Goal: Transaction & Acquisition: Purchase product/service

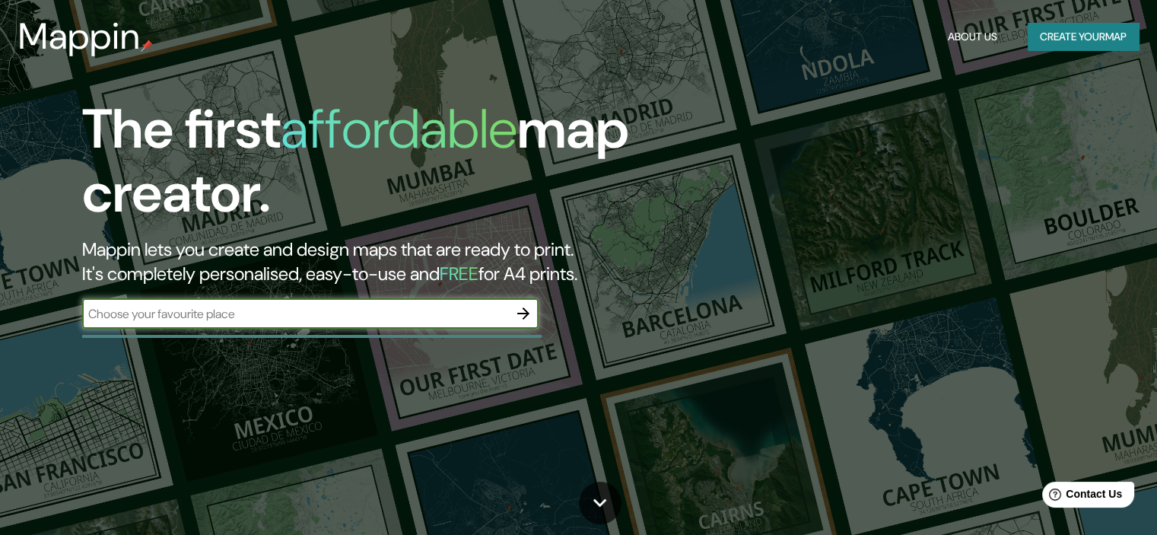
click at [396, 318] on input "text" at bounding box center [295, 314] width 426 height 18
type input "[GEOGRAPHIC_DATA]"
click at [523, 310] on icon "button" at bounding box center [523, 313] width 18 height 18
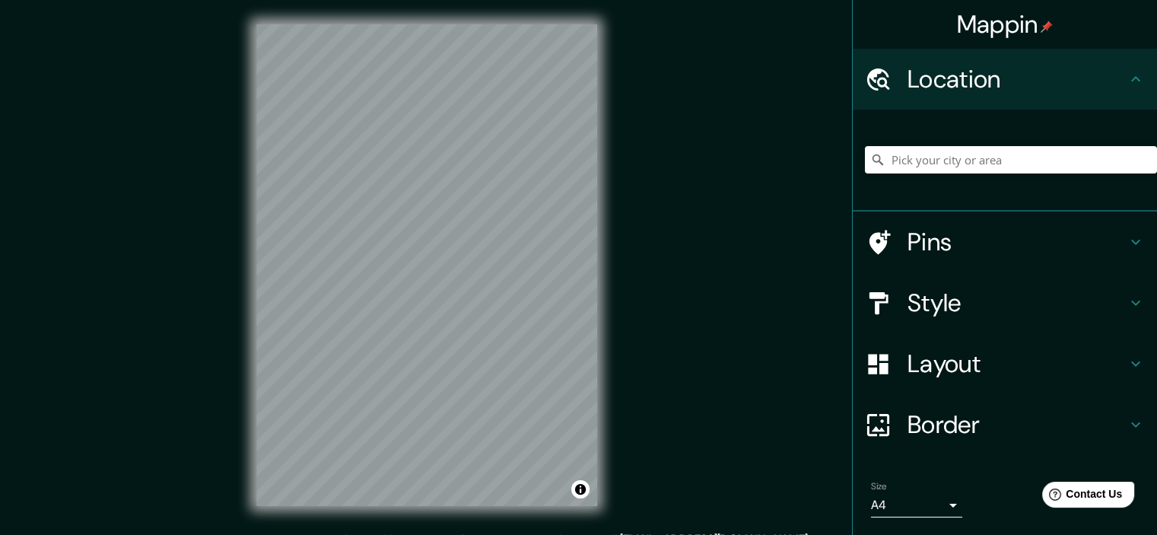
click at [1132, 304] on icon at bounding box center [1136, 303] width 9 height 5
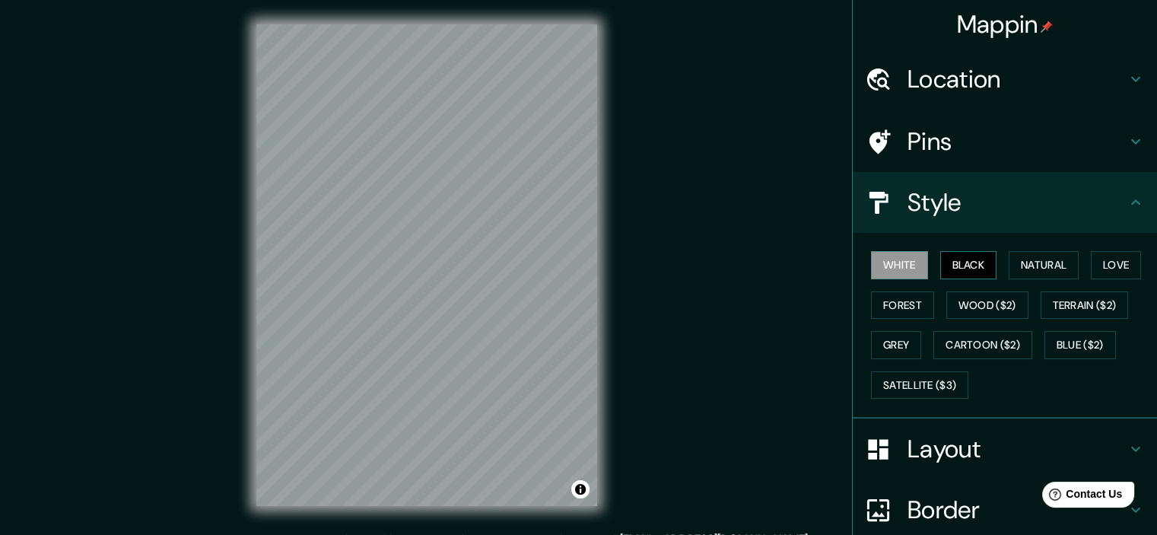
click at [964, 262] on button "Black" at bounding box center [969, 265] width 57 height 28
click at [906, 266] on button "White" at bounding box center [899, 265] width 57 height 28
click at [1040, 263] on button "Natural" at bounding box center [1044, 265] width 70 height 28
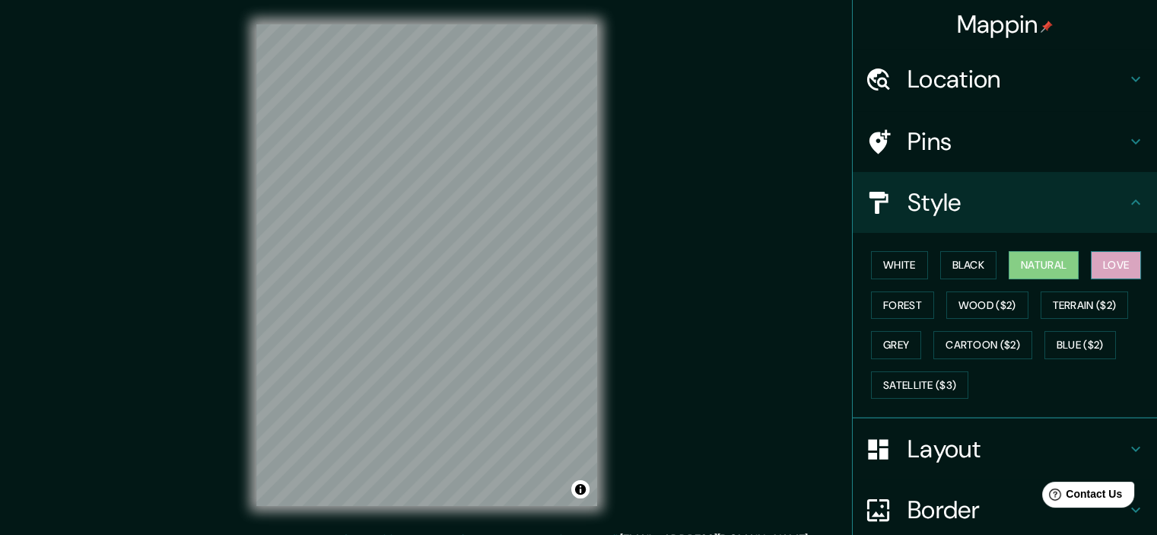
click at [1114, 259] on button "Love" at bounding box center [1116, 265] width 50 height 28
click at [895, 304] on button "Forest" at bounding box center [902, 305] width 63 height 28
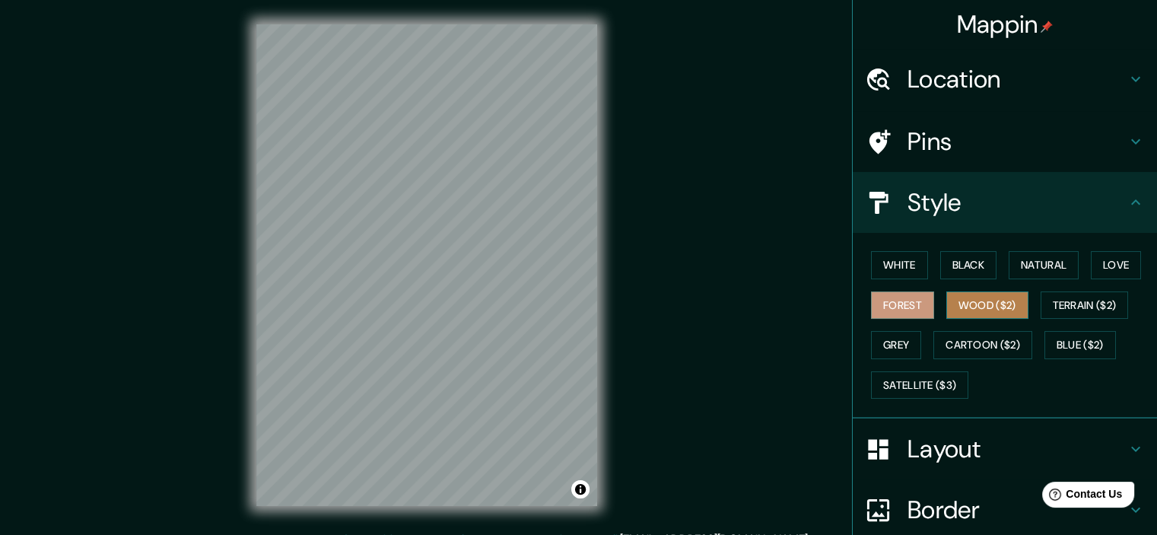
click at [1001, 304] on button "Wood ($2)" at bounding box center [988, 305] width 82 height 28
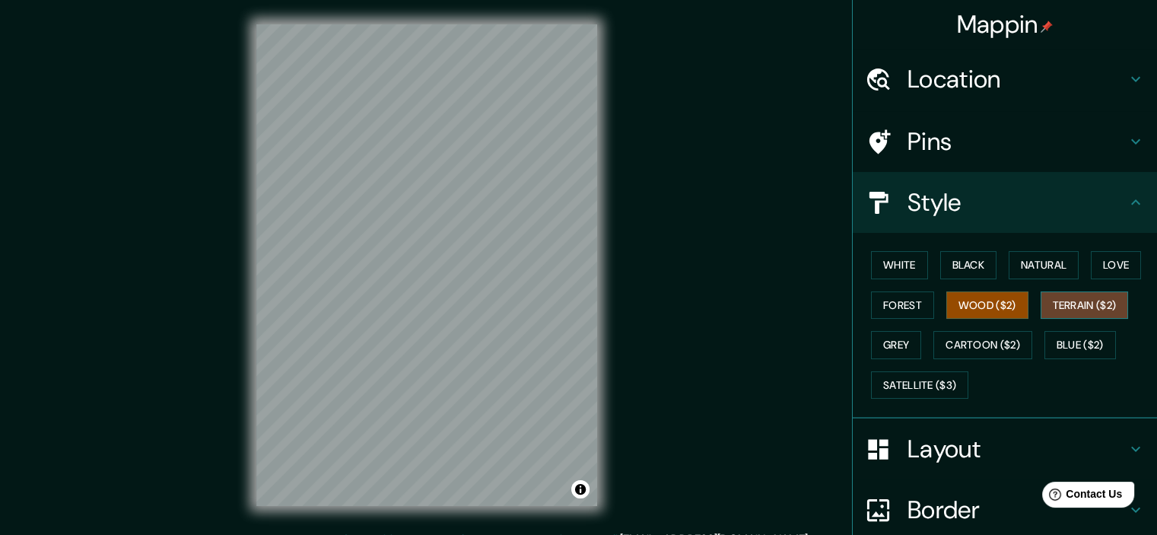
click at [1062, 308] on button "Terrain ($2)" at bounding box center [1085, 305] width 88 height 28
click at [874, 336] on button "Grey" at bounding box center [896, 345] width 50 height 28
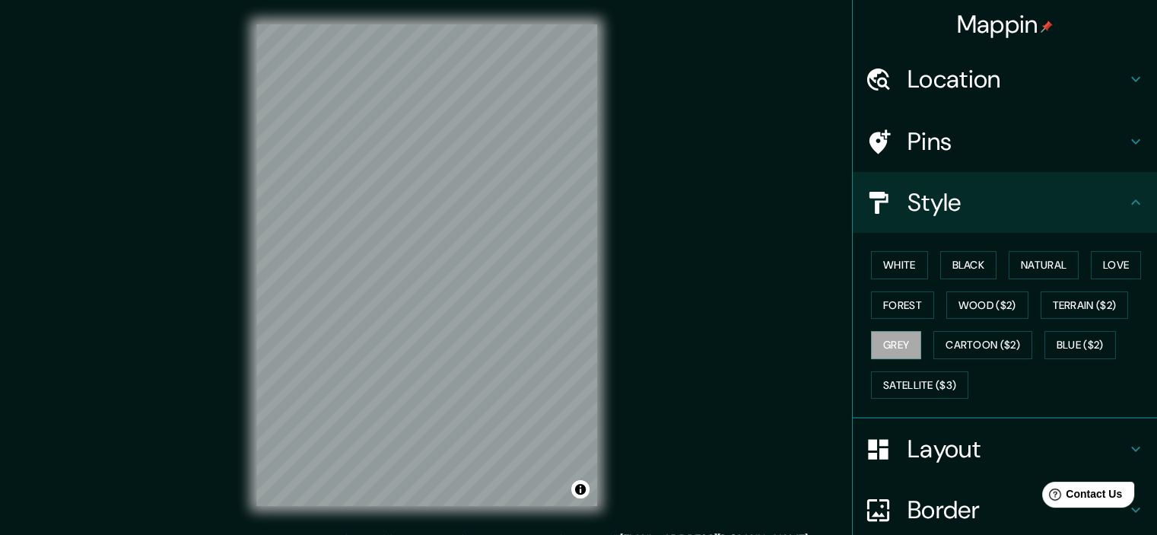
click at [1129, 444] on icon at bounding box center [1136, 449] width 18 height 18
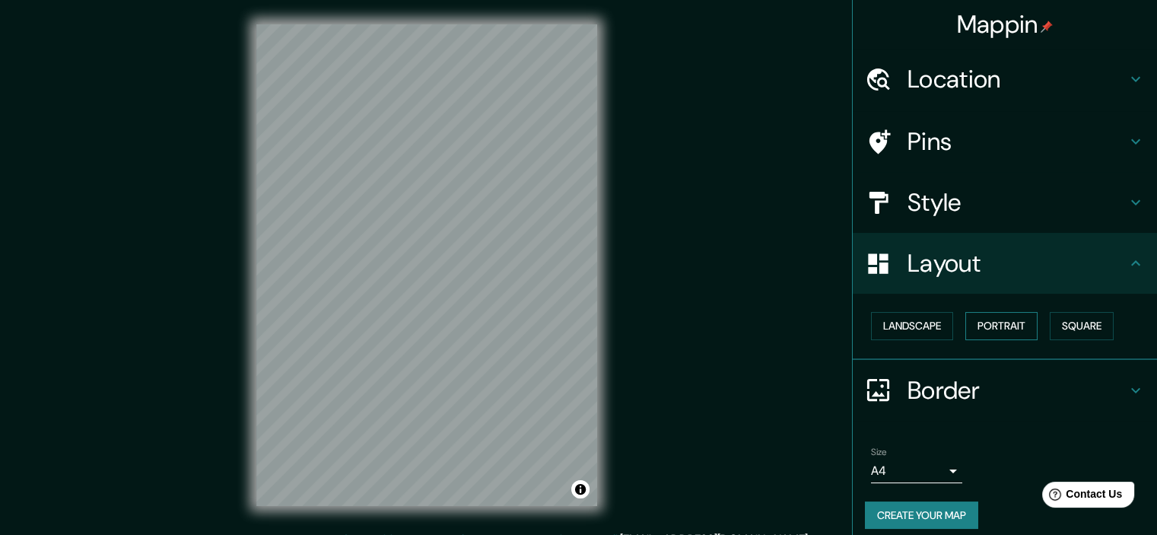
click at [986, 324] on button "Portrait" at bounding box center [1002, 326] width 72 height 28
click at [912, 324] on button "Landscape" at bounding box center [912, 326] width 82 height 28
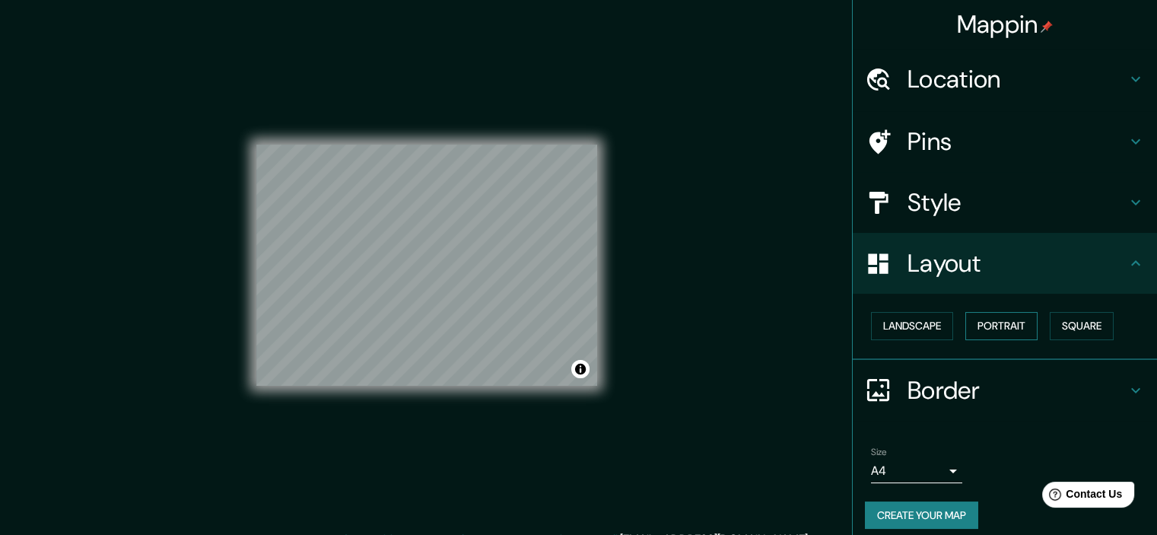
click at [1004, 323] on button "Portrait" at bounding box center [1002, 326] width 72 height 28
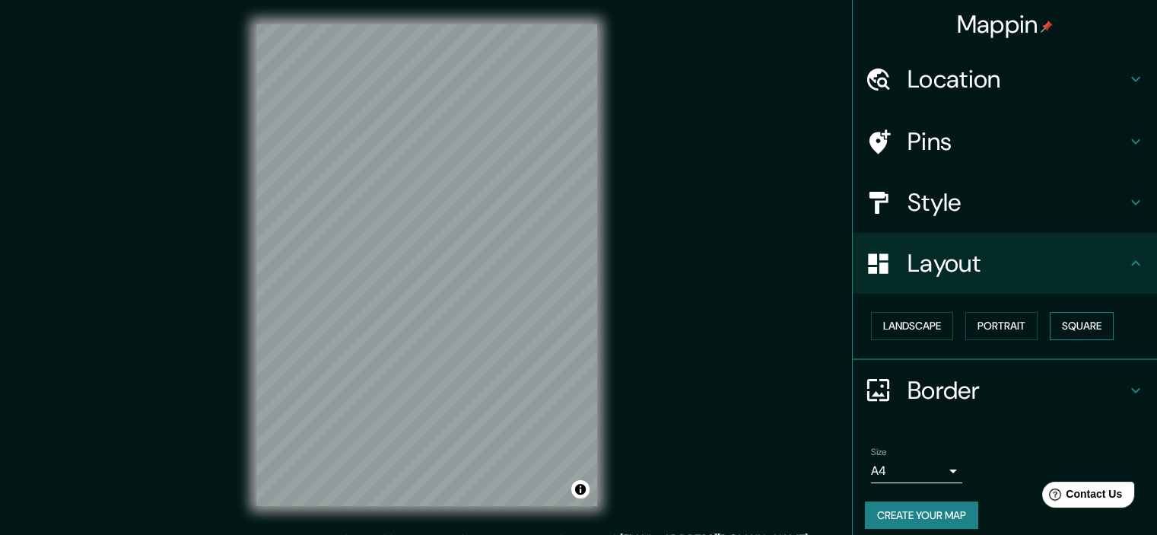
click at [1083, 323] on button "Square" at bounding box center [1082, 326] width 64 height 28
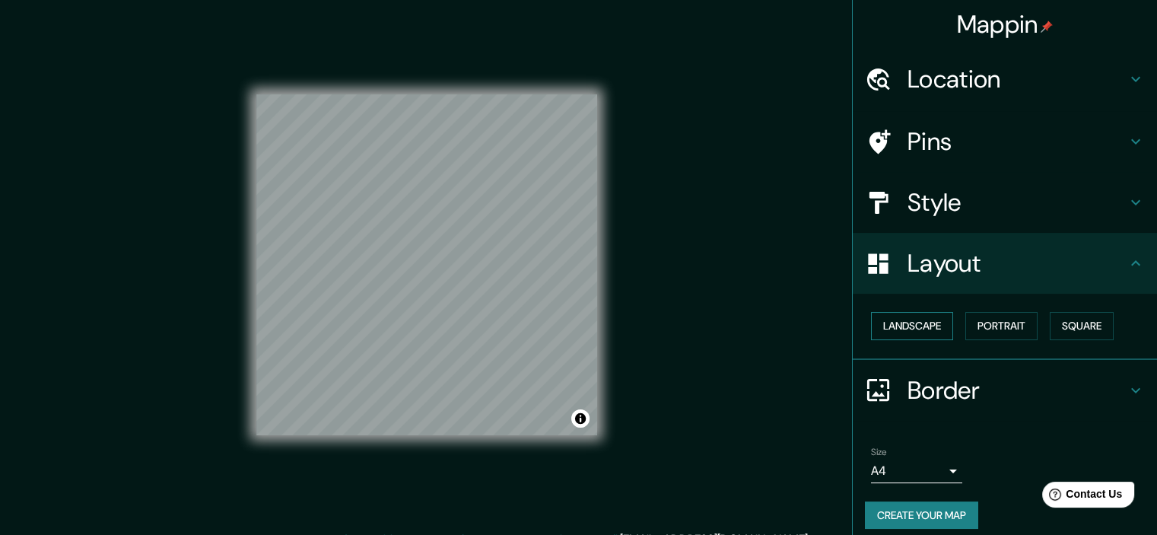
click at [914, 326] on button "Landscape" at bounding box center [912, 326] width 82 height 28
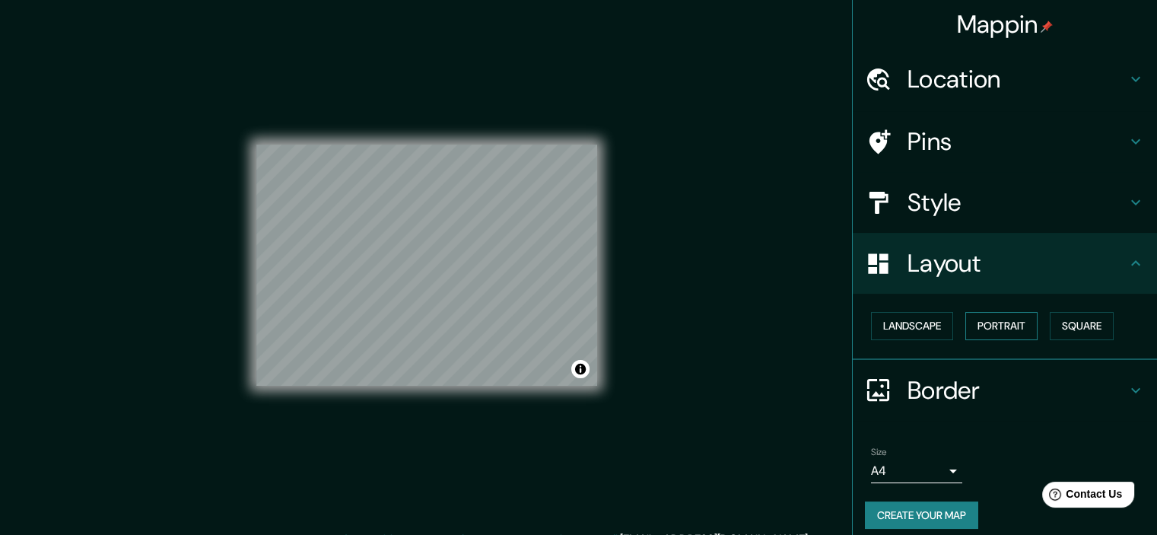
click at [1005, 320] on button "Portrait" at bounding box center [1002, 326] width 72 height 28
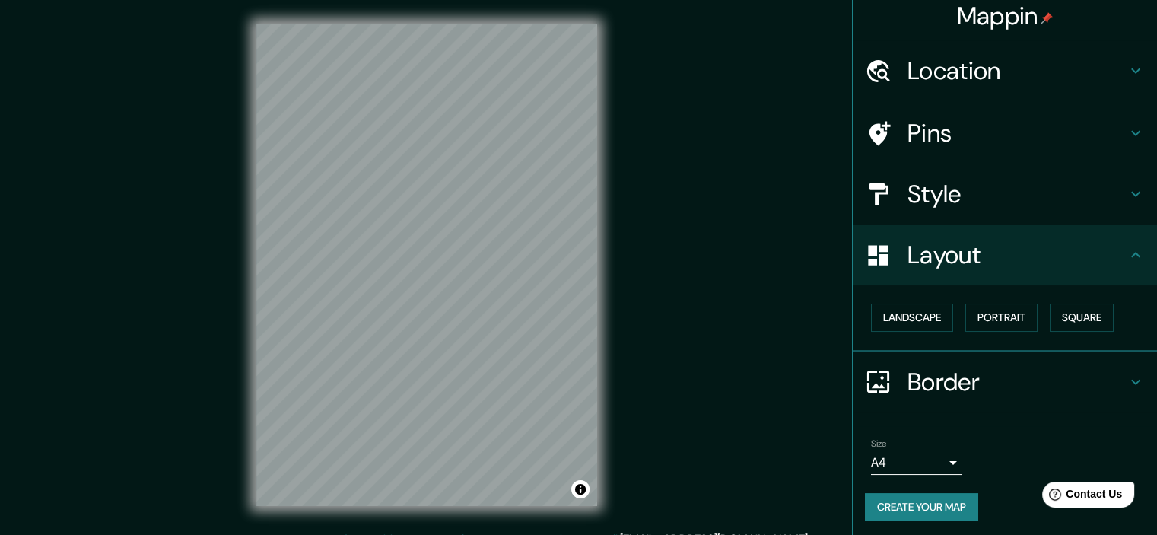
scroll to position [11, 0]
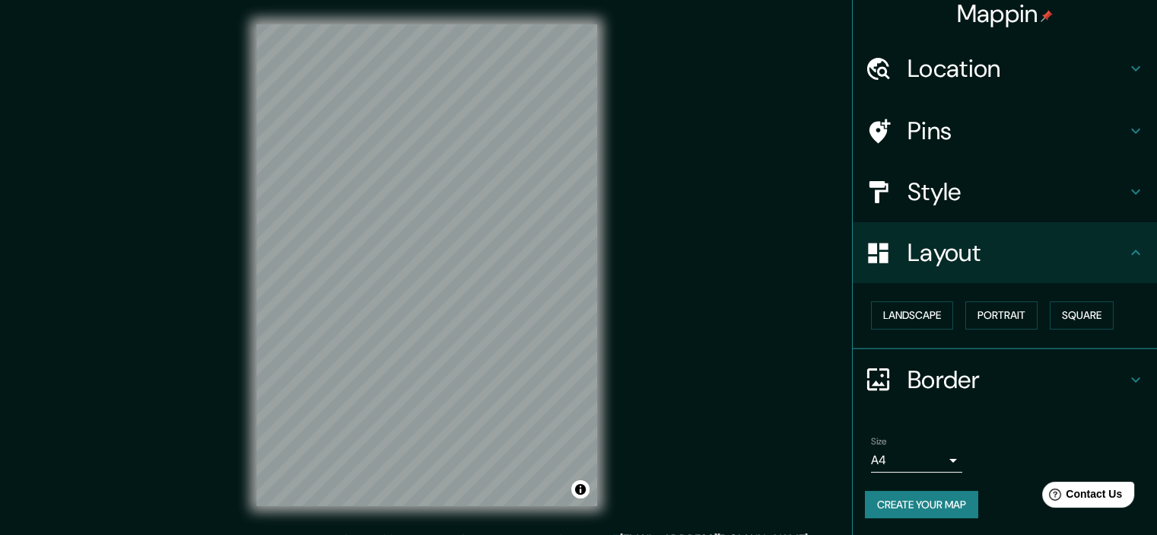
click at [1127, 371] on icon at bounding box center [1136, 380] width 18 height 18
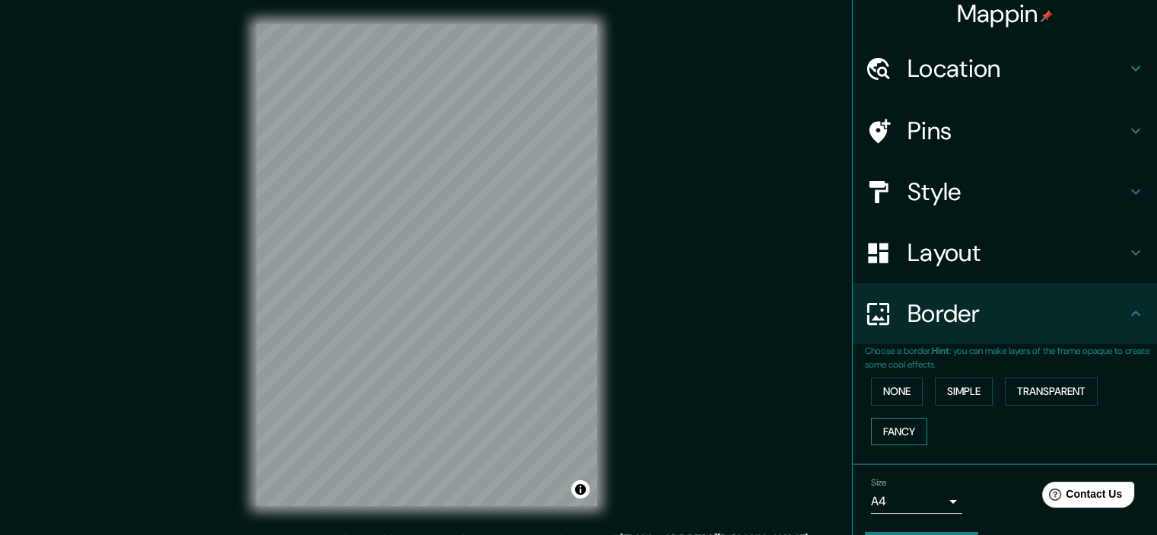
click at [890, 427] on button "Fancy" at bounding box center [899, 432] width 56 height 28
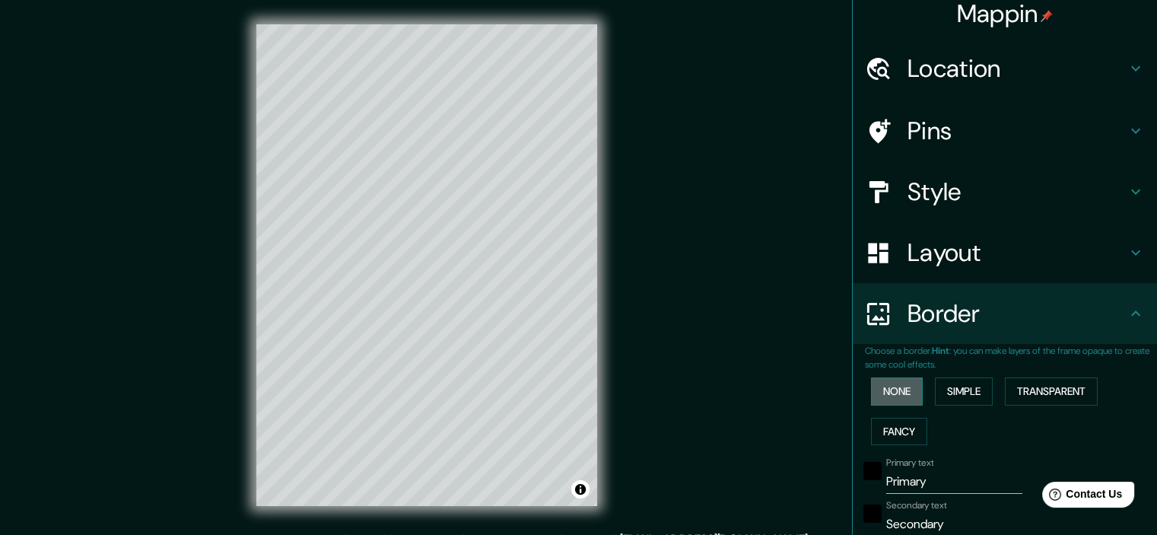
click at [898, 385] on button "None" at bounding box center [897, 391] width 52 height 28
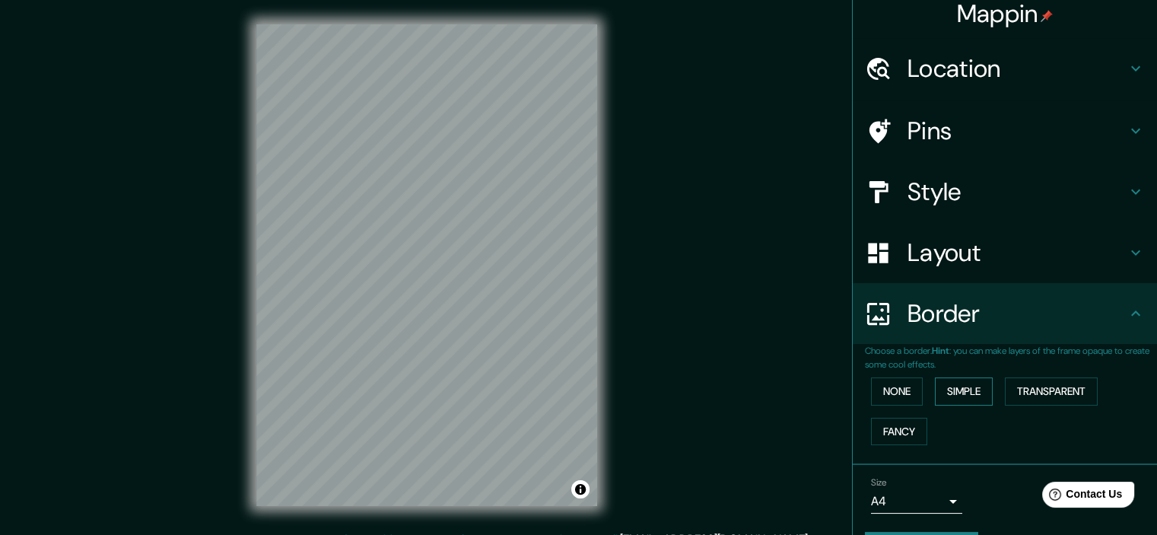
click at [950, 383] on button "Simple" at bounding box center [964, 391] width 58 height 28
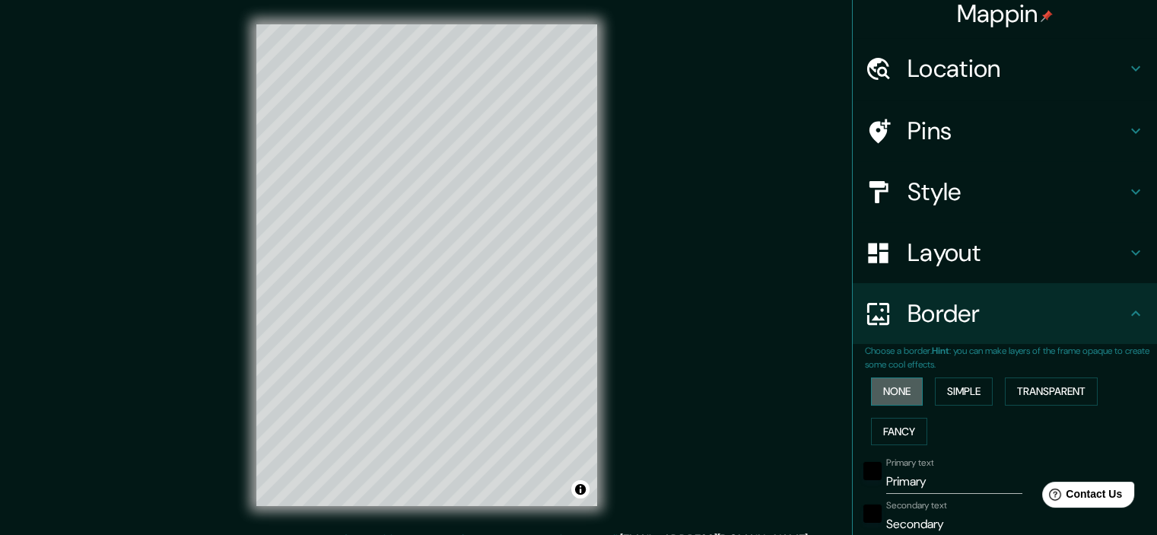
click at [896, 384] on button "None" at bounding box center [897, 391] width 52 height 28
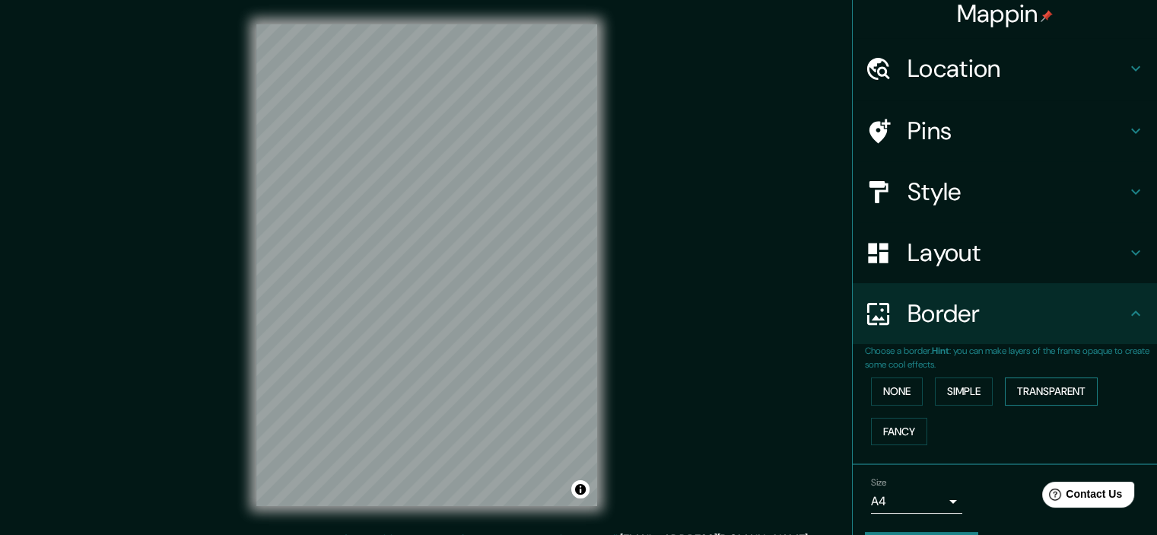
click at [1035, 390] on button "Transparent" at bounding box center [1051, 391] width 93 height 28
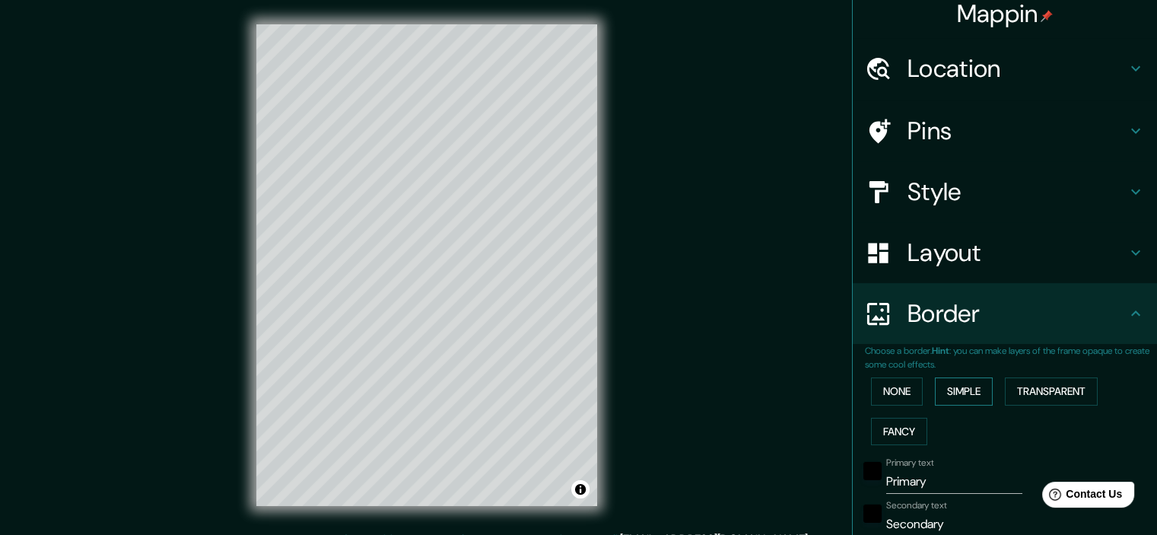
click at [960, 392] on button "Simple" at bounding box center [964, 391] width 58 height 28
click at [890, 393] on button "None" at bounding box center [897, 391] width 52 height 28
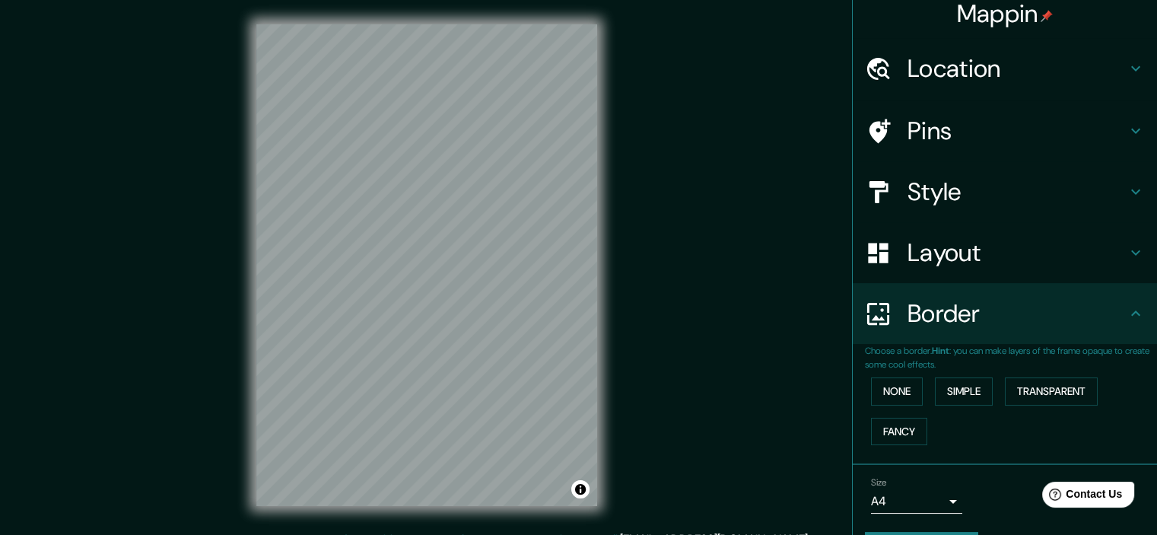
click at [1127, 310] on icon at bounding box center [1136, 313] width 18 height 18
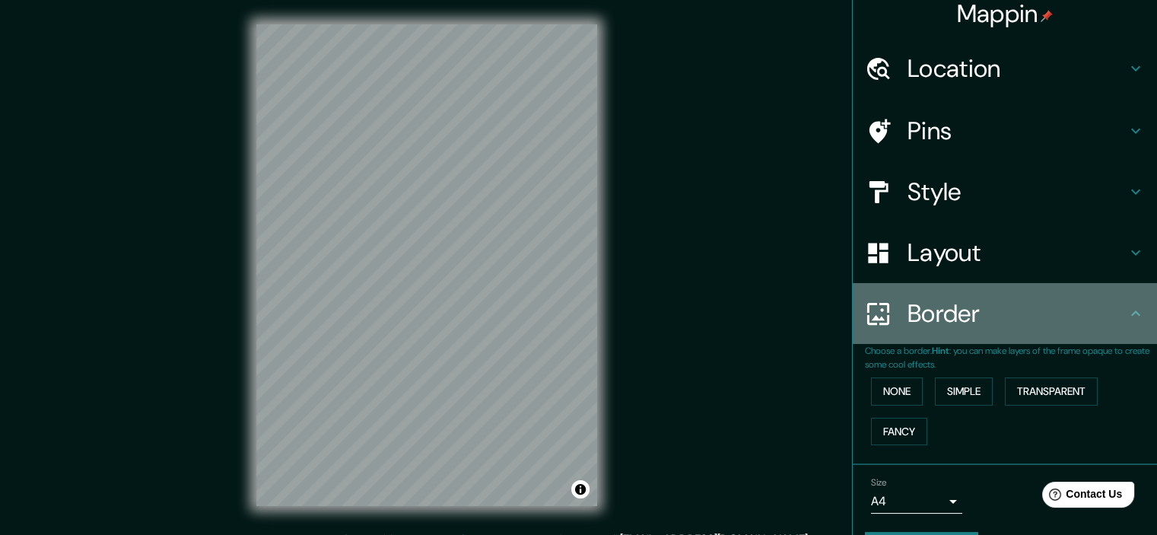
click at [1131, 315] on icon at bounding box center [1136, 313] width 18 height 18
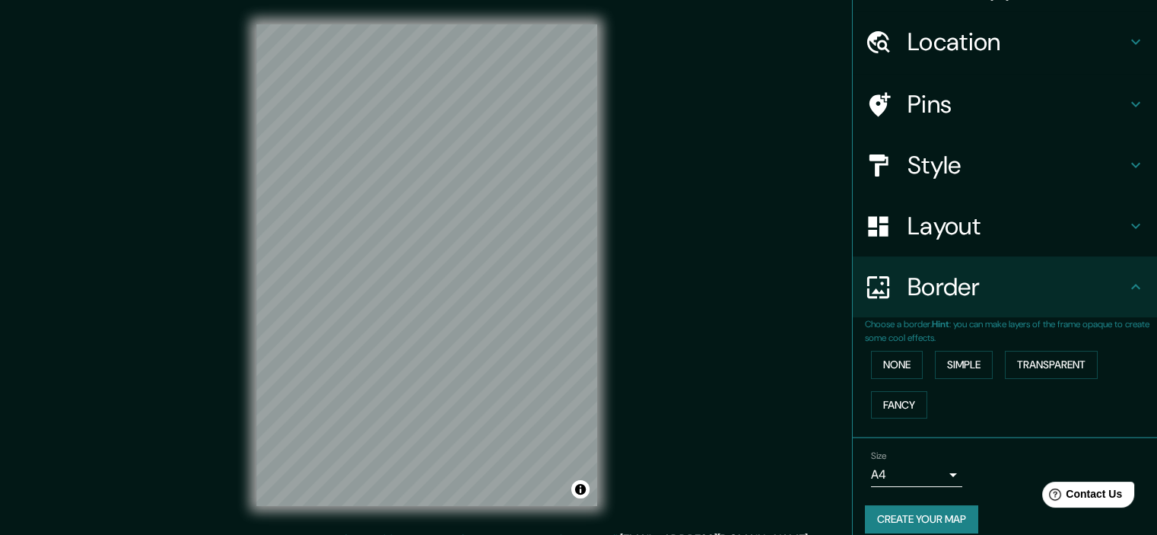
scroll to position [52, 0]
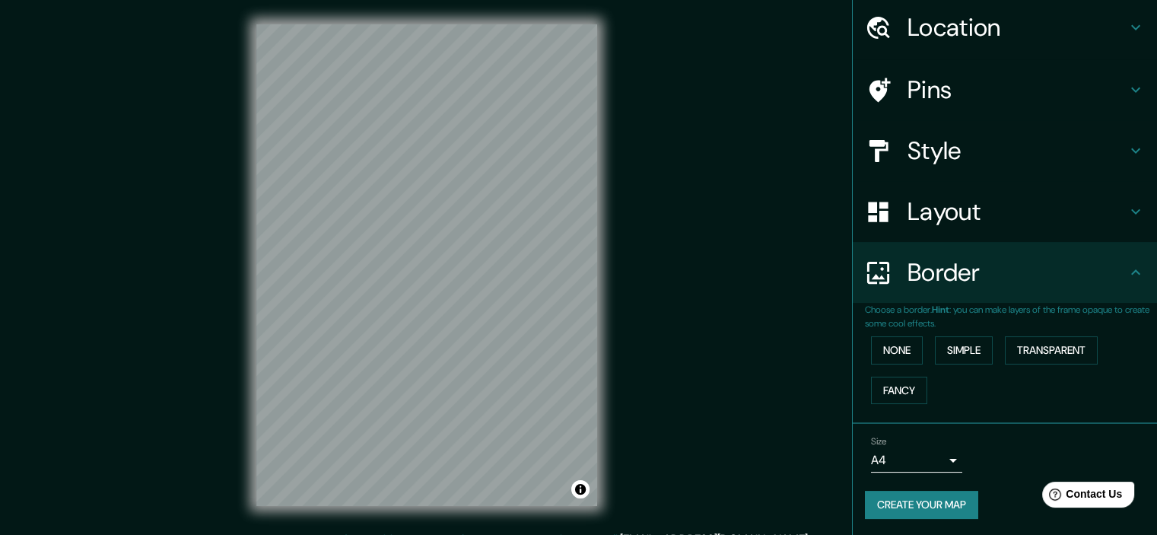
click at [944, 459] on body "Mappin Location Pins Style Layout Border Choose a border. Hint : you can make l…" at bounding box center [578, 267] width 1157 height 535
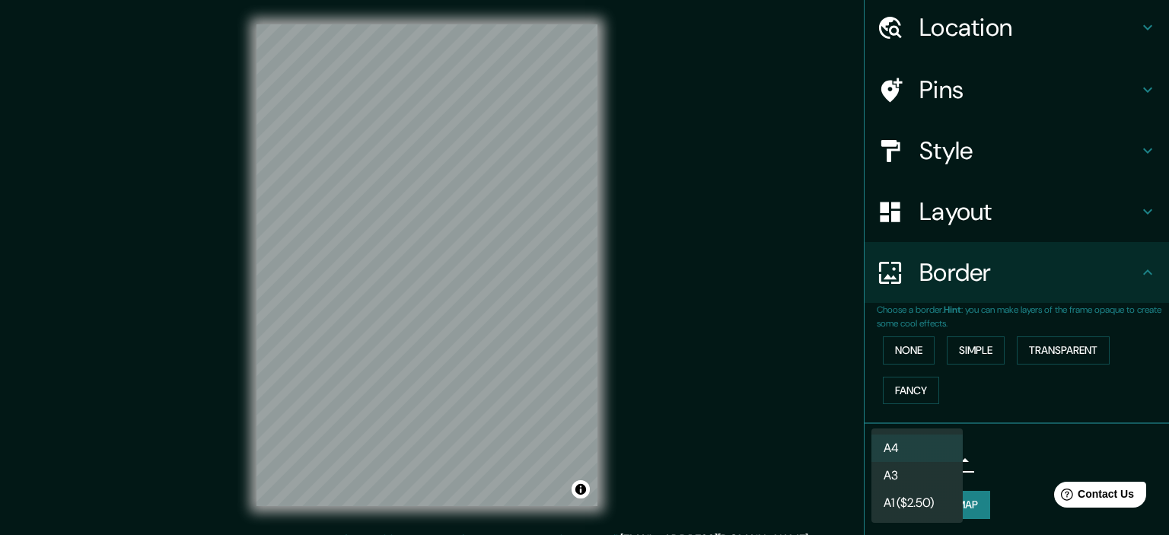
click at [928, 474] on li "A3" at bounding box center [916, 475] width 91 height 27
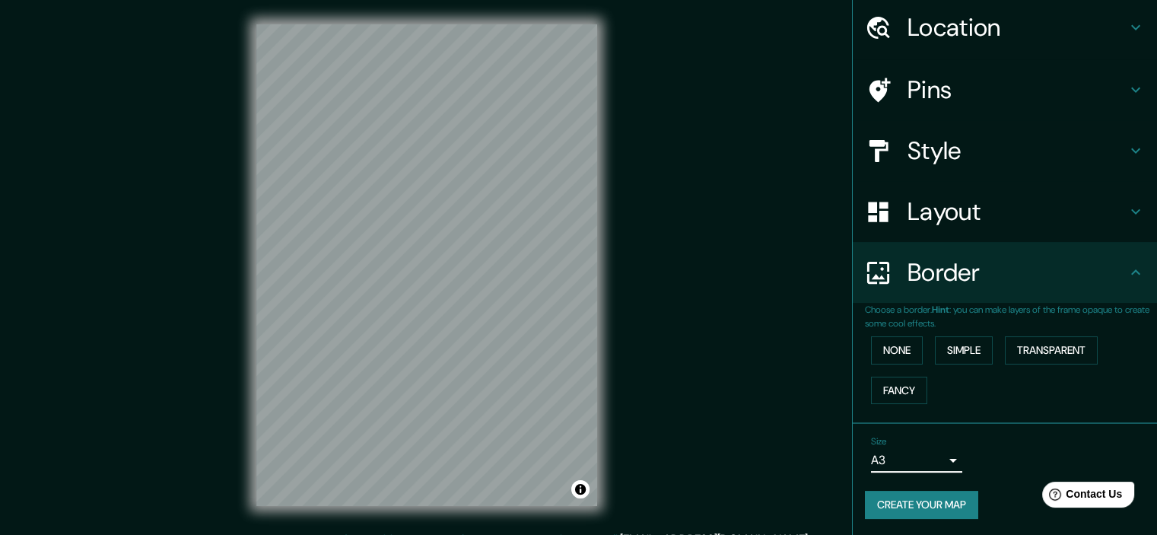
click at [944, 453] on body "Mappin Location Pins Style Layout Border Choose a border. Hint : you can make l…" at bounding box center [578, 267] width 1157 height 535
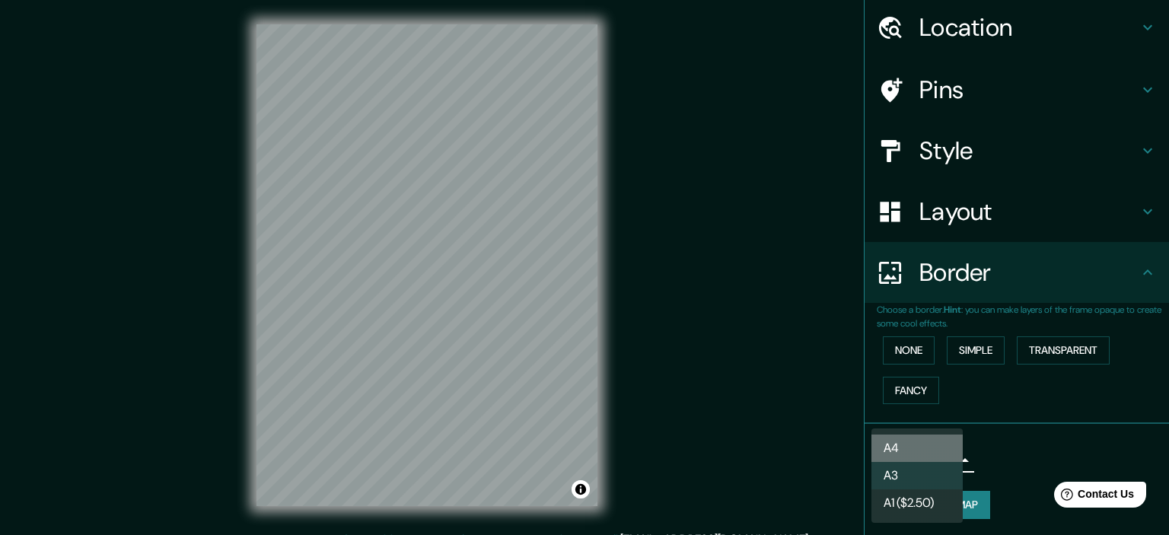
click at [920, 447] on li "A4" at bounding box center [916, 447] width 91 height 27
type input "single"
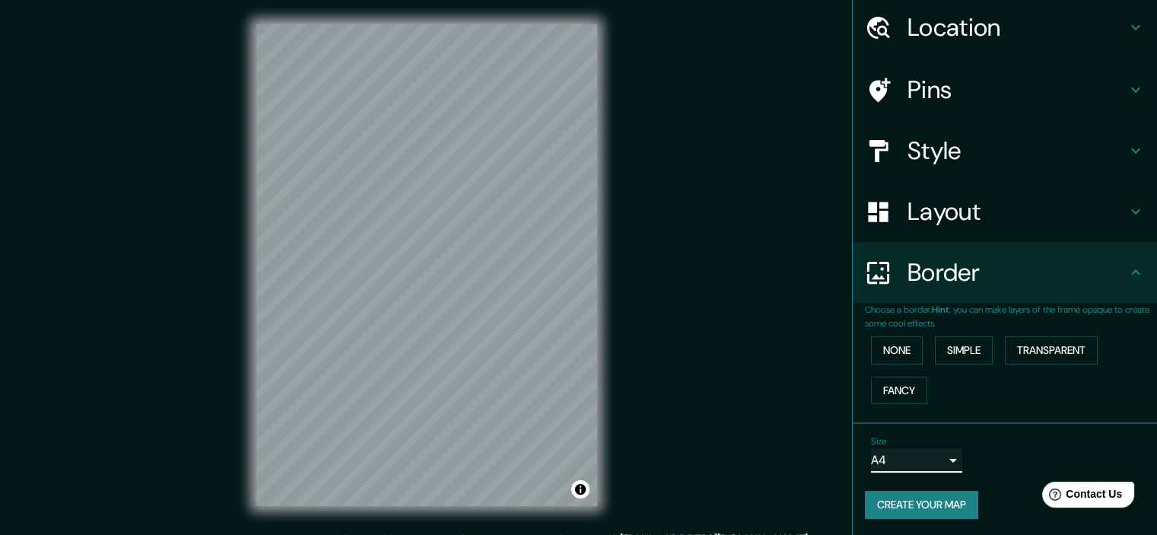
scroll to position [0, 0]
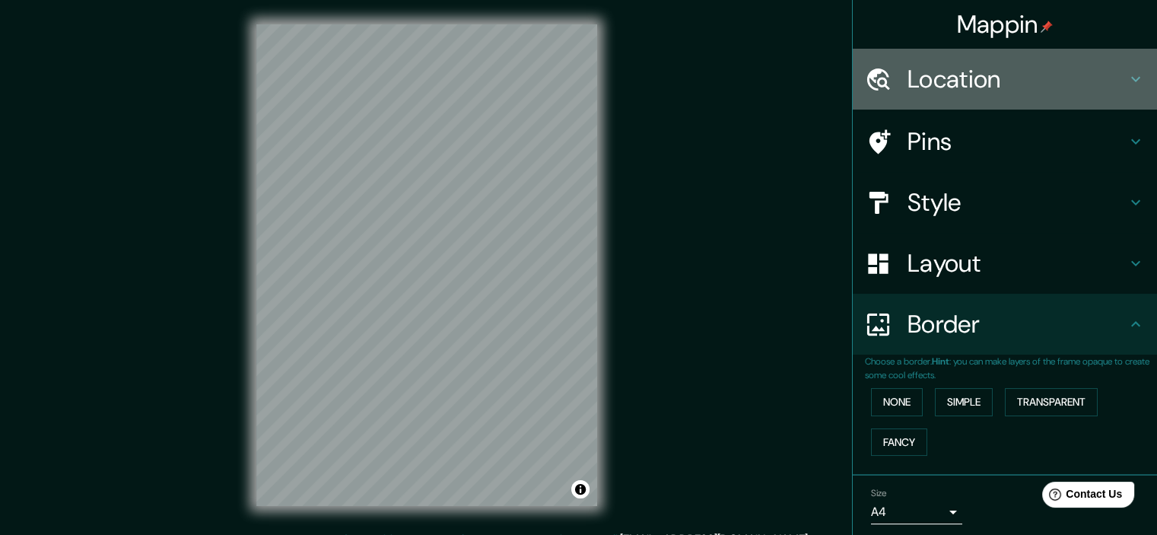
click at [1132, 78] on icon at bounding box center [1136, 79] width 9 height 5
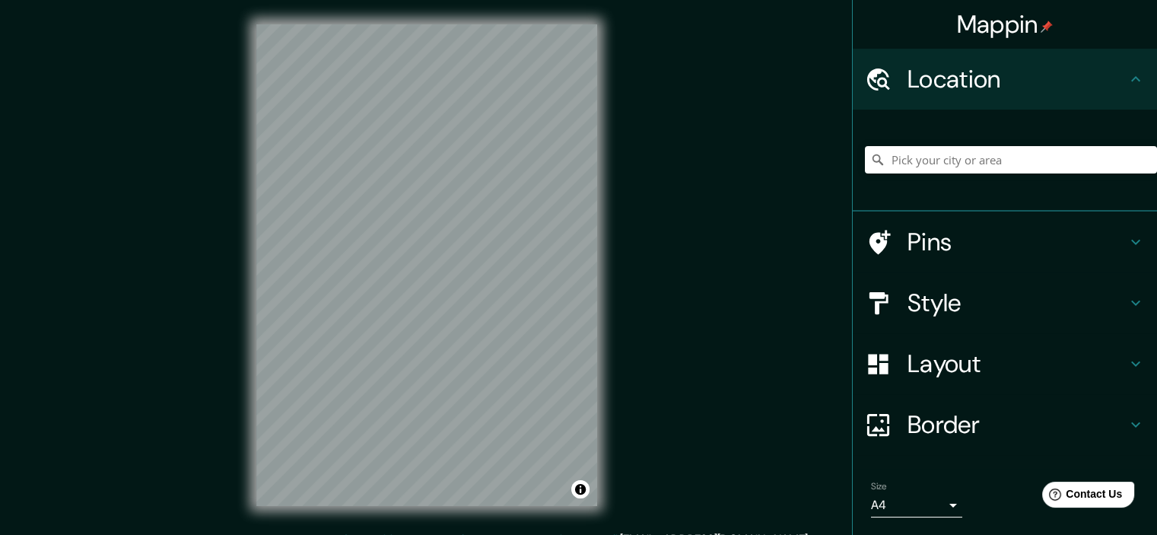
click at [1127, 78] on icon at bounding box center [1136, 79] width 18 height 18
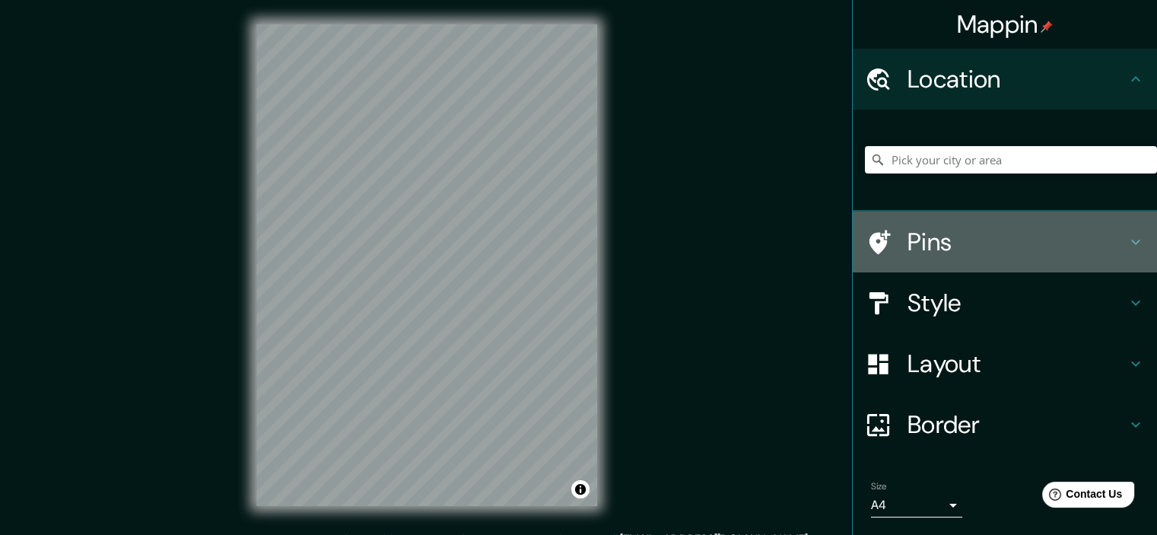
click at [1127, 233] on icon at bounding box center [1136, 242] width 18 height 18
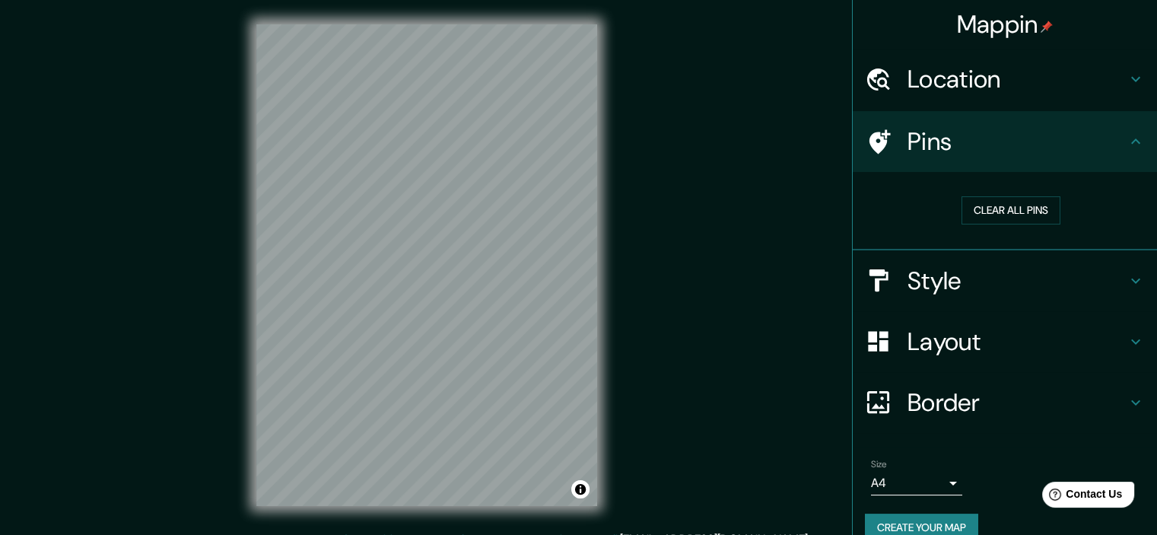
click at [1127, 134] on icon at bounding box center [1136, 141] width 18 height 18
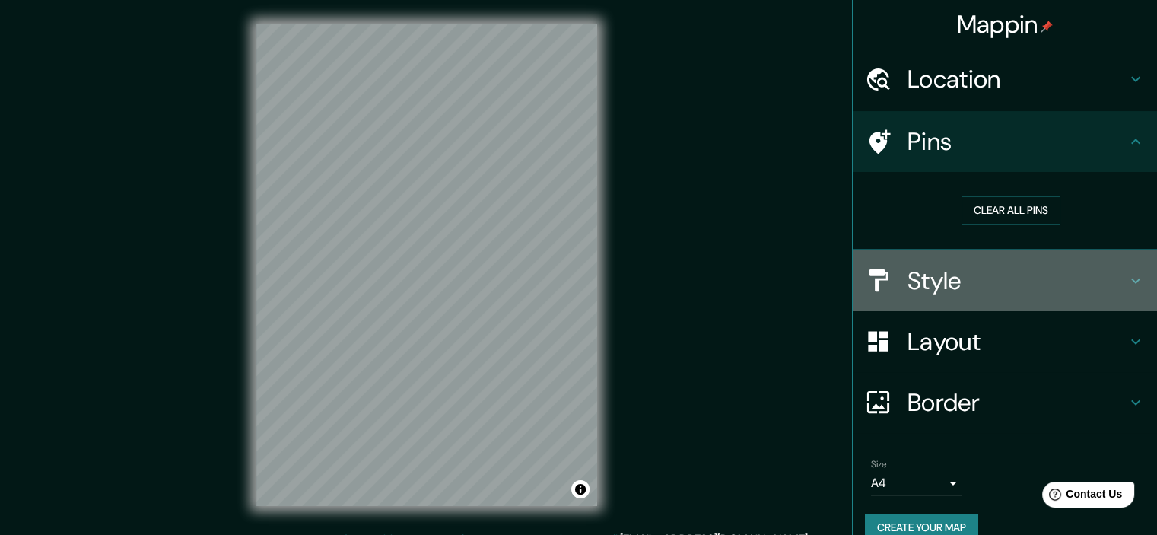
click at [1128, 275] on icon at bounding box center [1136, 281] width 18 height 18
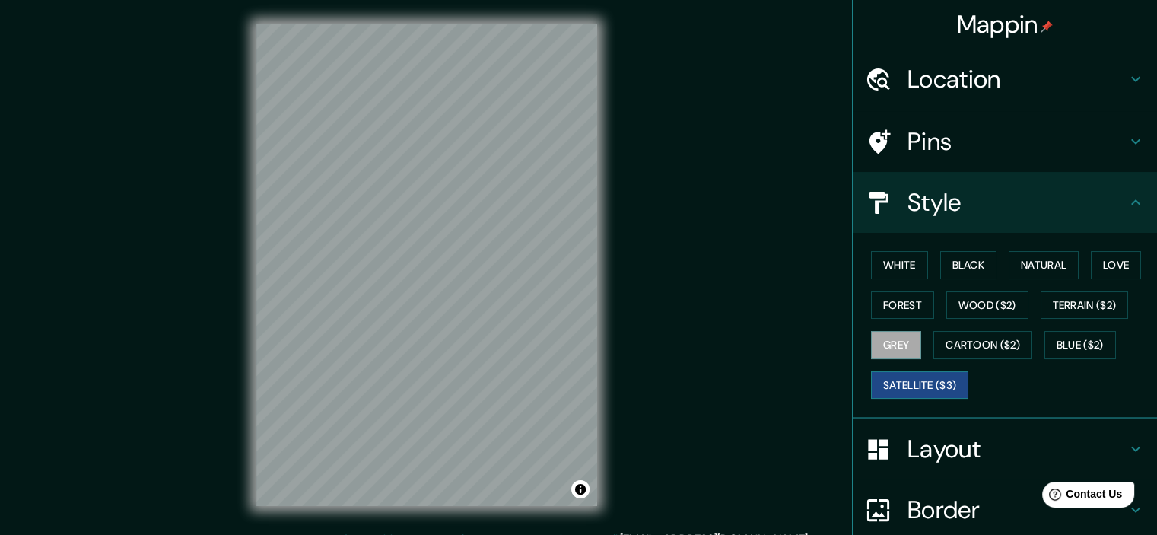
click at [921, 383] on button "Satellite ($3)" at bounding box center [919, 385] width 97 height 28
click at [886, 249] on div "White Black Natural Love Forest Wood ($2) Terrain ($2) Grey Cartoon ($2) Blue (…" at bounding box center [1011, 325] width 292 height 160
click at [888, 258] on button "White" at bounding box center [899, 265] width 57 height 28
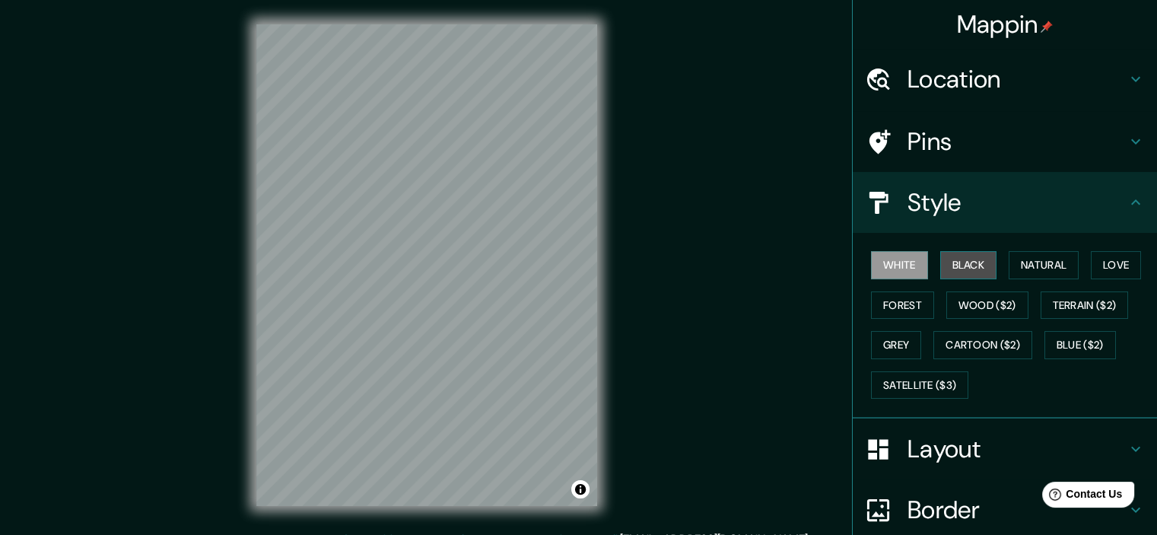
click at [968, 267] on button "Black" at bounding box center [969, 265] width 57 height 28
click at [1128, 200] on icon at bounding box center [1136, 202] width 18 height 18
